Goal: Task Accomplishment & Management: Complete application form

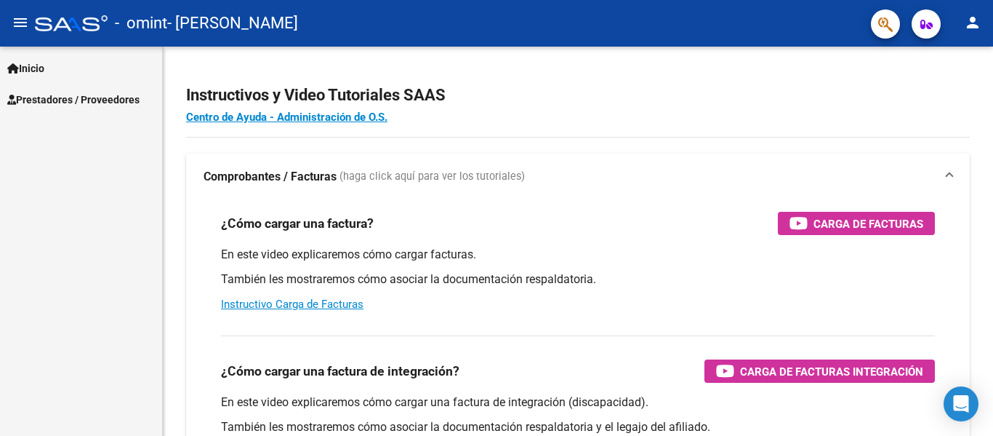
scroll to position [20095, 0]
click at [42, 96] on span "Prestadores / Proveedores" at bounding box center [73, 100] width 132 height 16
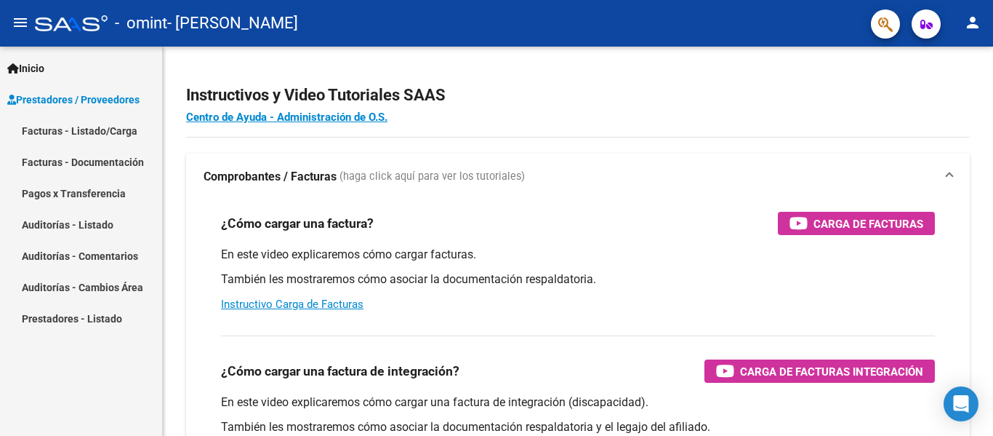
click at [63, 134] on link "Facturas - Listado/Carga" at bounding box center [81, 130] width 162 height 31
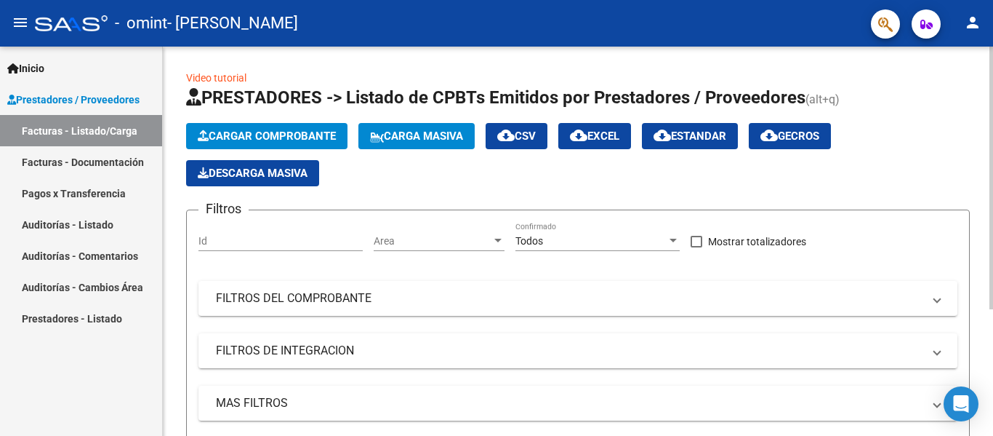
click at [246, 135] on span "Cargar Comprobante" at bounding box center [267, 135] width 138 height 13
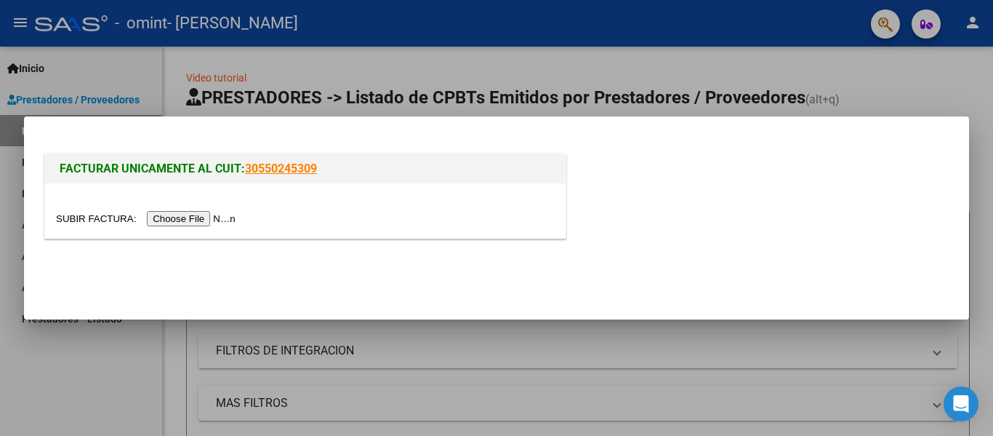
click at [161, 222] on input "file" at bounding box center [148, 218] width 184 height 15
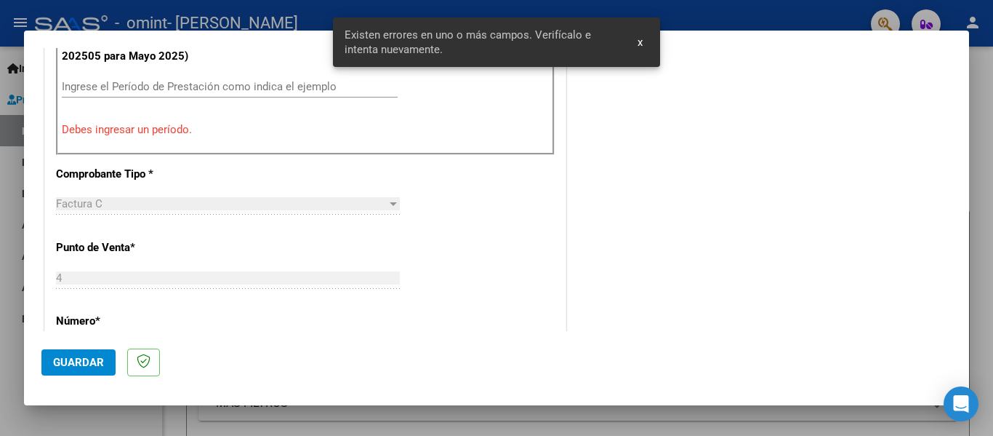
scroll to position [410, 0]
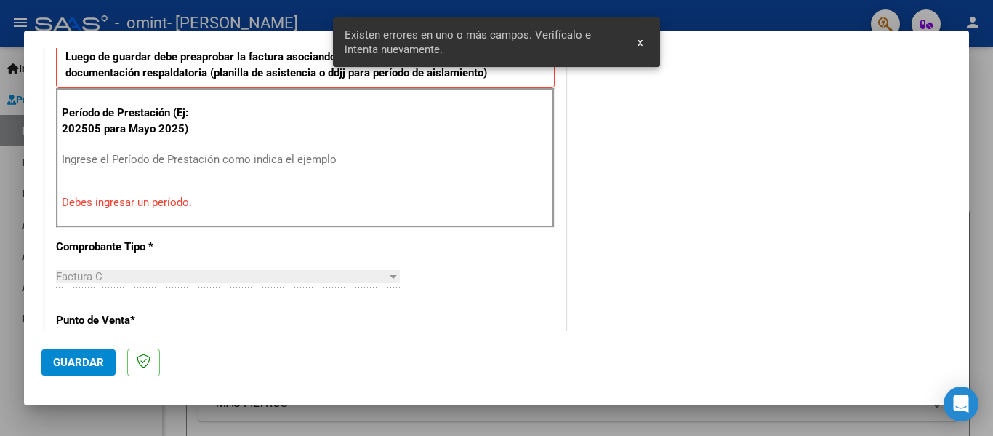
click at [198, 162] on input "Ingrese el Período de Prestación como indica el ejemplo" at bounding box center [230, 159] width 336 height 13
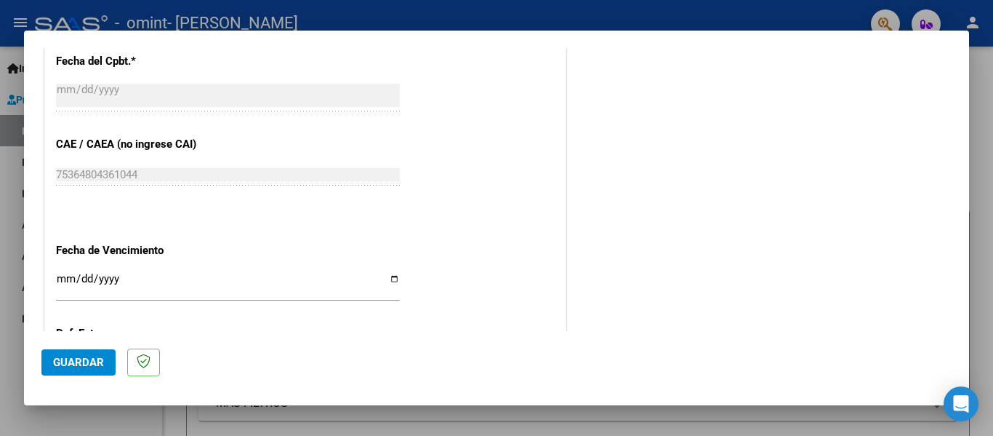
scroll to position [919, 0]
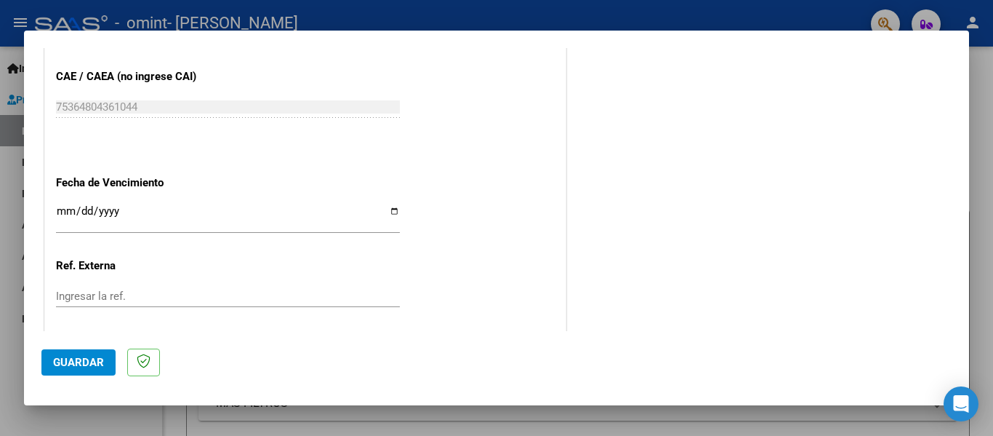
type input "202508"
click at [392, 209] on input "Ingresar la fecha" at bounding box center [228, 216] width 344 height 23
type input "[DATE]"
click at [76, 367] on span "Guardar" at bounding box center [78, 362] width 51 height 13
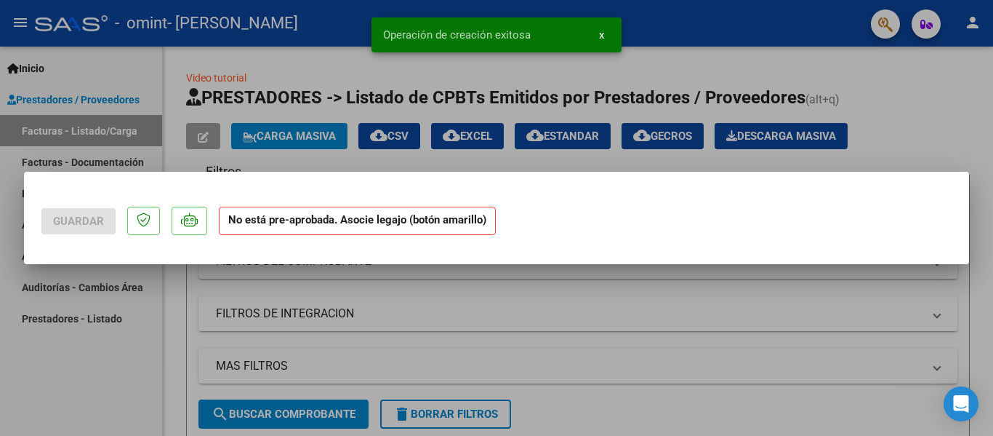
scroll to position [0, 0]
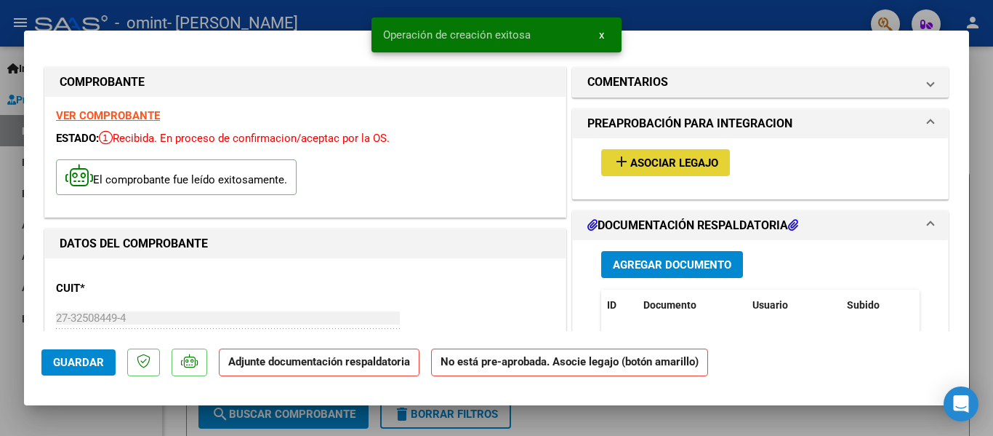
click at [676, 162] on span "Asociar Legajo" at bounding box center [674, 162] width 88 height 13
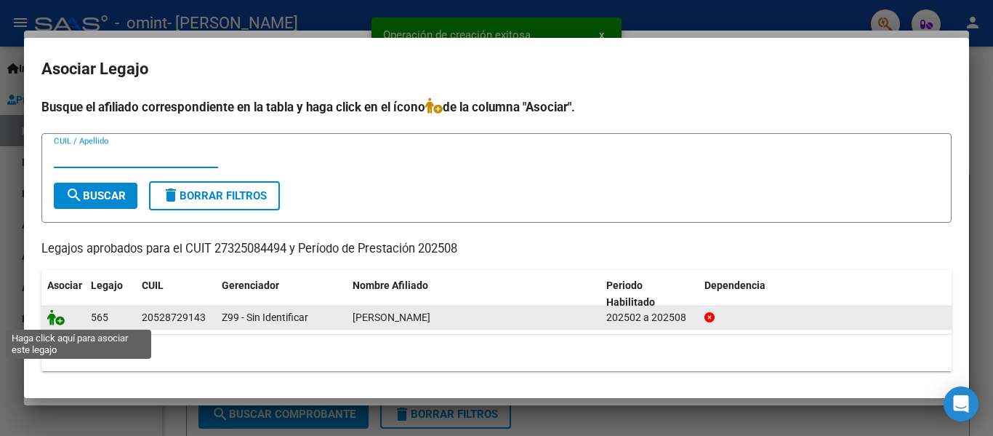
click at [54, 323] on icon at bounding box center [55, 317] width 17 height 16
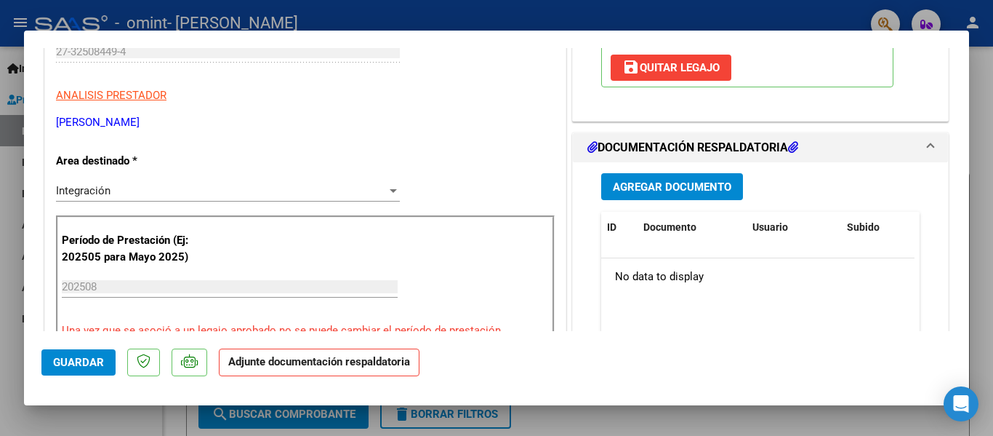
scroll to position [291, 0]
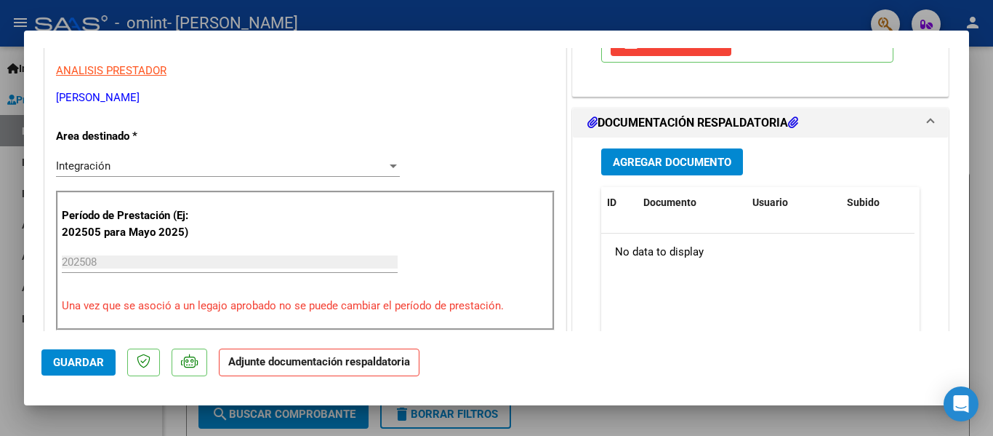
click at [663, 167] on span "Agregar Documento" at bounding box center [672, 162] width 119 height 13
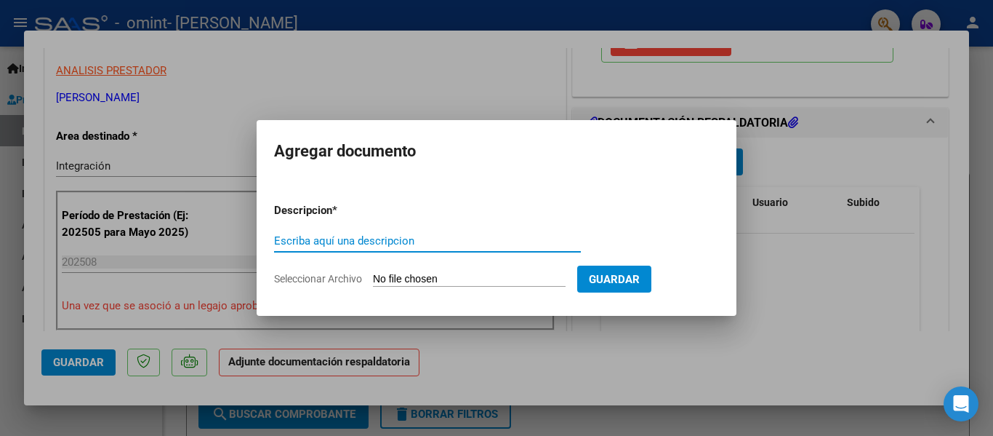
click at [385, 241] on input "Escriba aquí una descripcion" at bounding box center [427, 240] width 307 height 13
type input "Asistencia agosto 2025"
click at [432, 281] on input "Seleccionar Archivo" at bounding box center [469, 280] width 193 height 14
type input "C:\fakepath\Asist.[DATE] - [PERSON_NAME][GEOGRAPHIC_DATA]pdf"
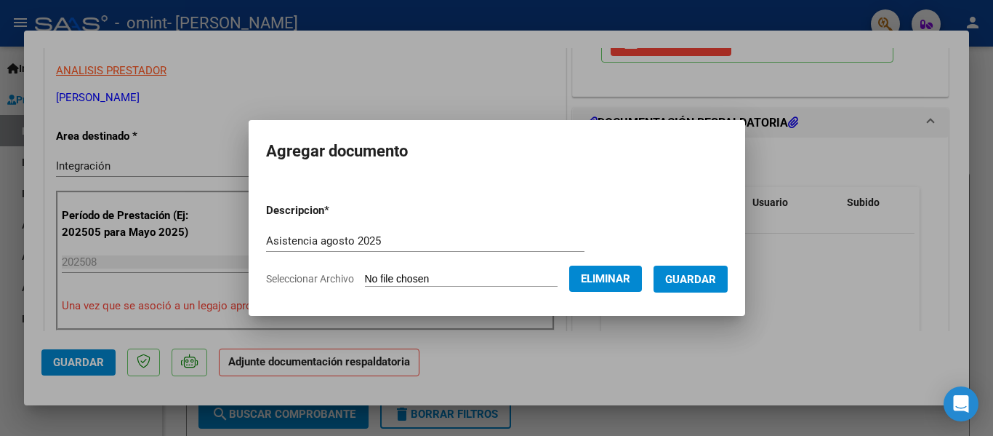
click at [686, 279] on span "Guardar" at bounding box center [690, 279] width 51 height 13
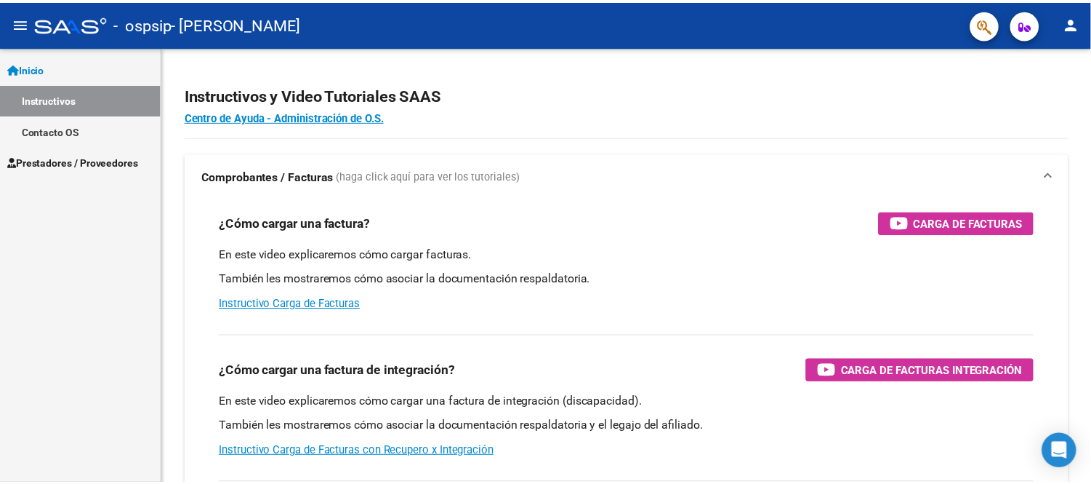
scroll to position [20114, 0]
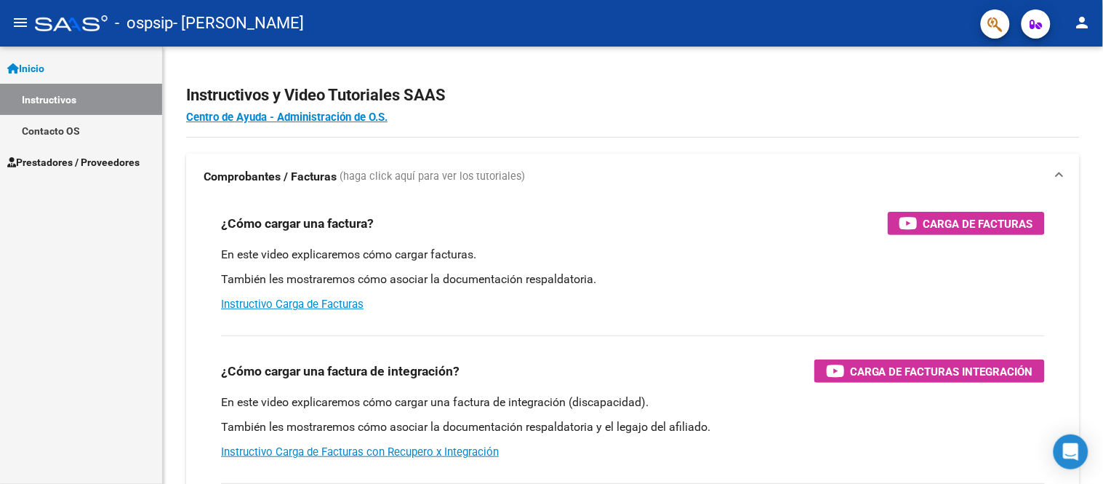
click at [82, 110] on link "Instructivos" at bounding box center [81, 99] width 162 height 31
click at [60, 71] on link "Inicio" at bounding box center [81, 67] width 162 height 31
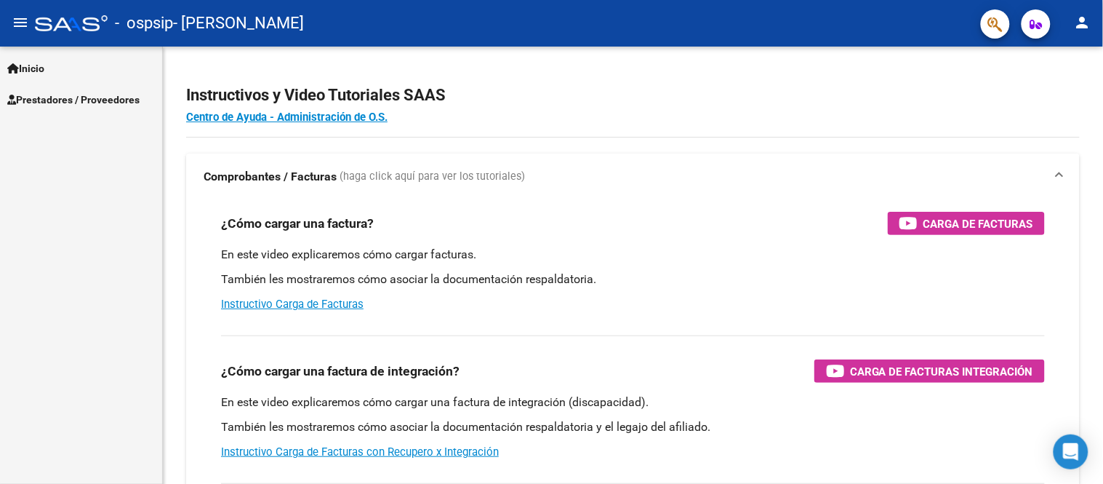
click at [60, 71] on link "Inicio" at bounding box center [81, 67] width 162 height 31
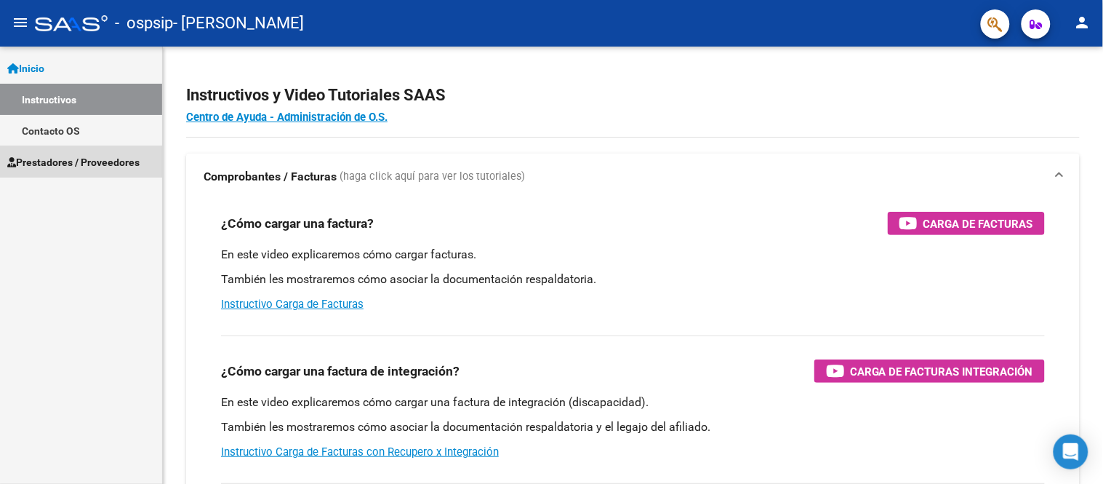
click at [76, 159] on span "Prestadores / Proveedores" at bounding box center [73, 162] width 132 height 16
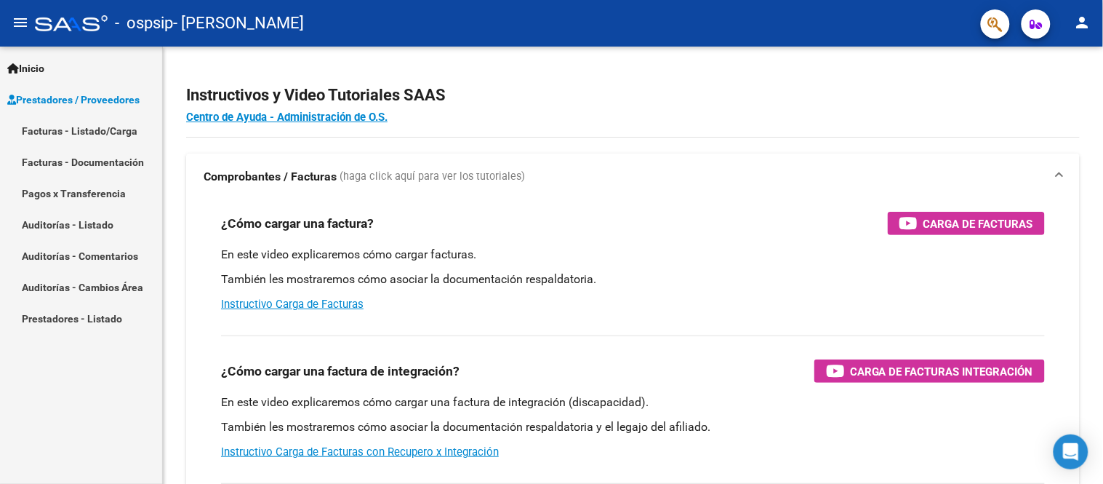
click at [84, 103] on span "Prestadores / Proveedores" at bounding box center [73, 100] width 132 height 16
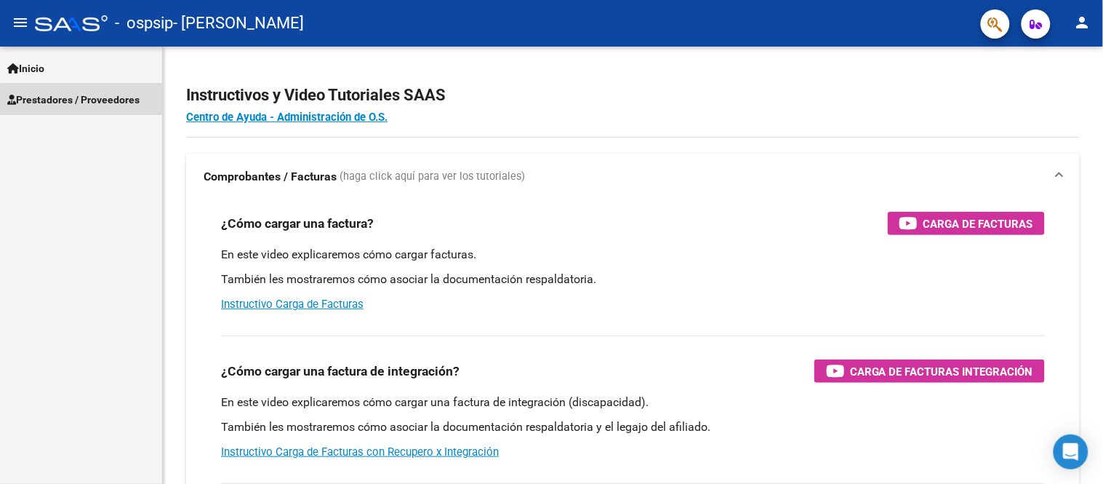
click at [109, 104] on span "Prestadores / Proveedores" at bounding box center [73, 100] width 132 height 16
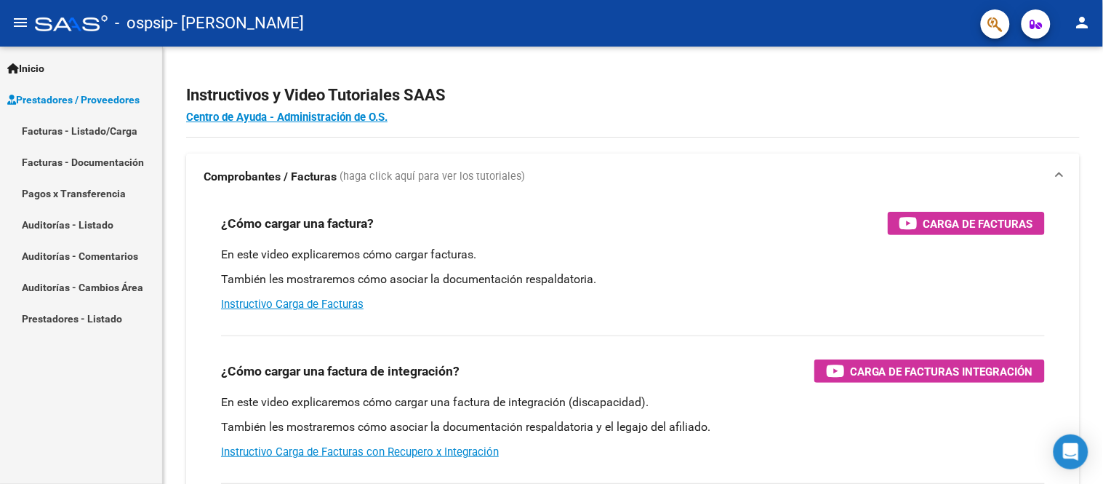
click at [107, 131] on link "Facturas - Listado/Carga" at bounding box center [81, 130] width 162 height 31
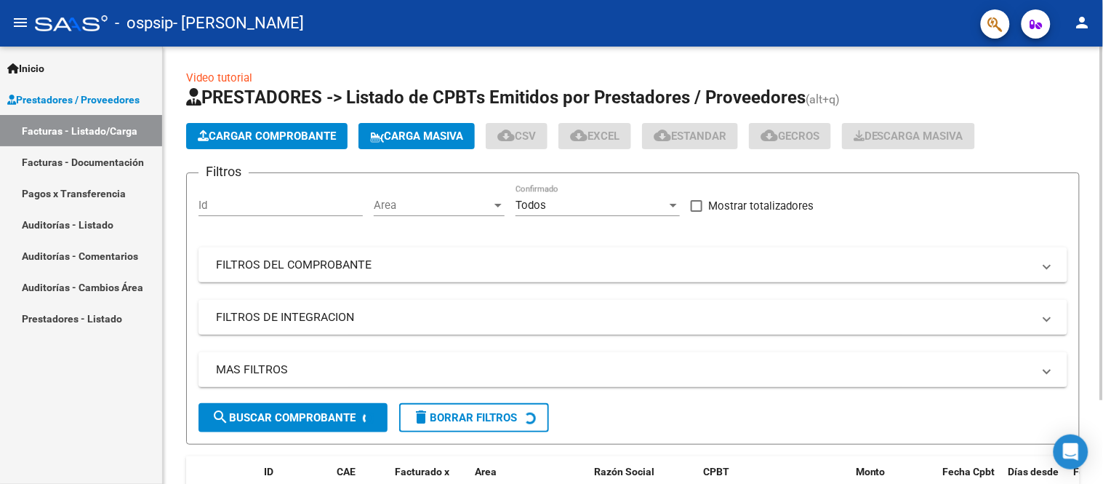
click at [237, 129] on span "Cargar Comprobante" at bounding box center [267, 135] width 138 height 13
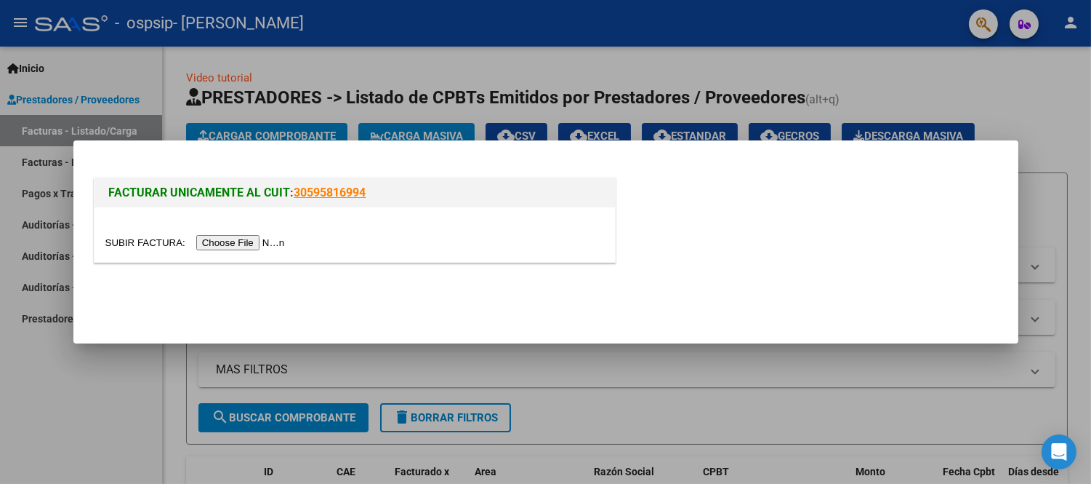
click at [212, 244] on input "file" at bounding box center [197, 242] width 184 height 15
